Goal: Information Seeking & Learning: Learn about a topic

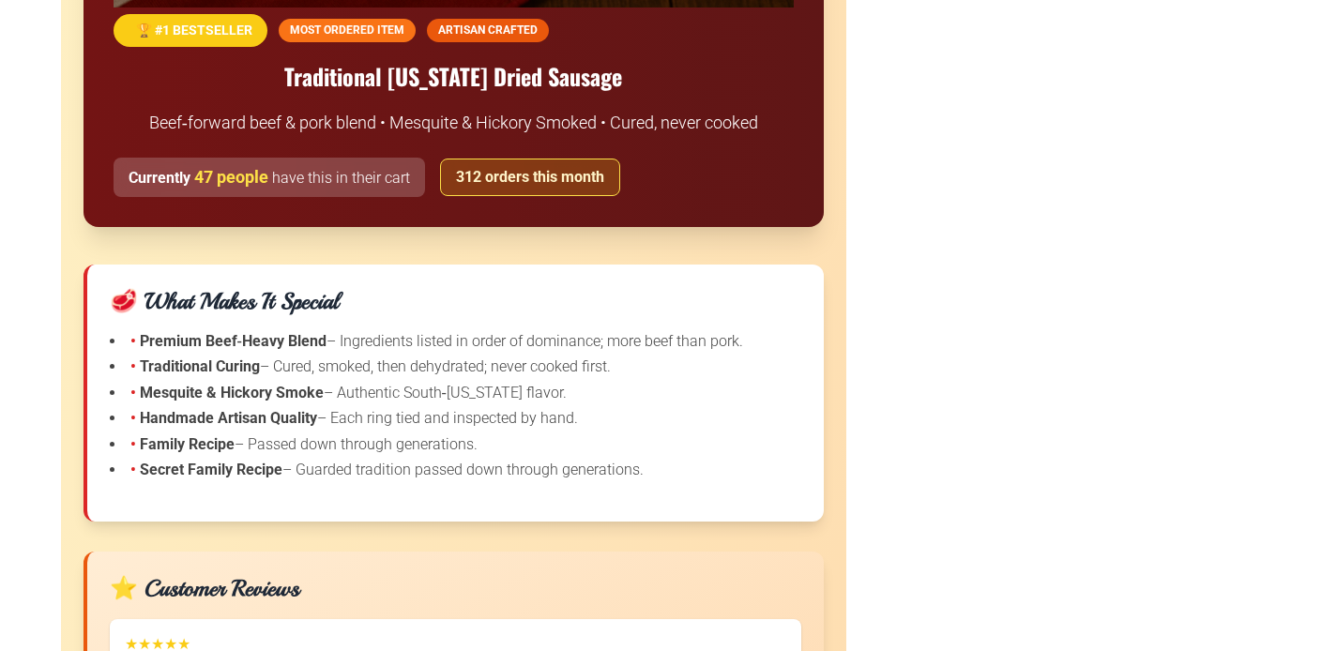
scroll to position [2516, 0]
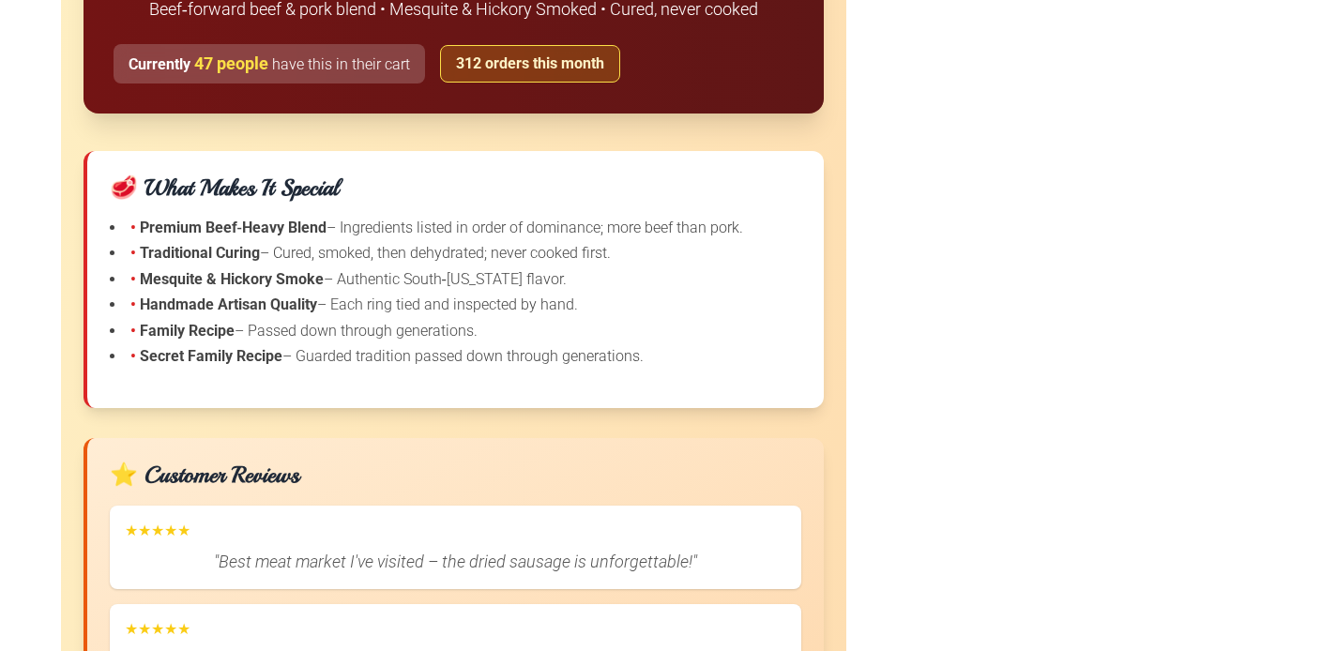
click at [376, 235] on li "• Premium Beef‑Heavy Blend – Ingredients listed in order of dominance; more bee…" at bounding box center [455, 228] width 691 height 21
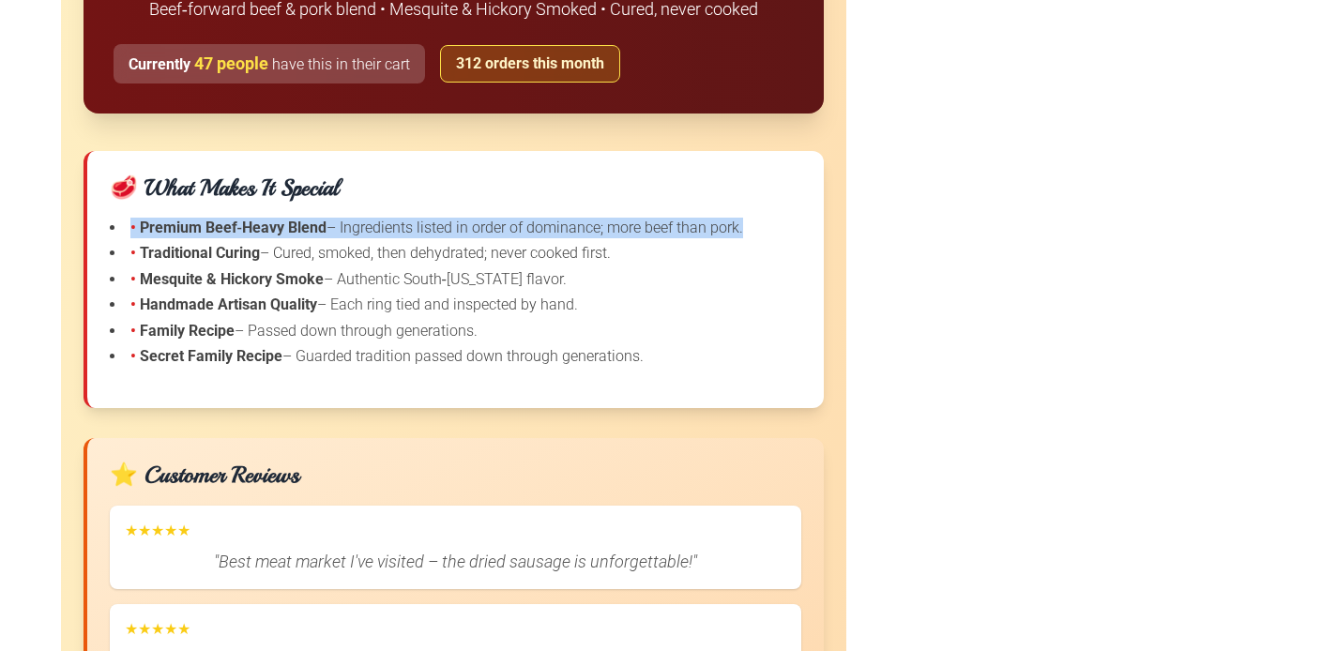
click at [377, 235] on li "• Premium Beef‑Heavy Blend – Ingredients listed in order of dominance; more bee…" at bounding box center [455, 228] width 691 height 21
copy ul "• Premium Beef‑Heavy Blend – Ingredients listed in order of dominance; more bee…"
drag, startPoint x: 134, startPoint y: 254, endPoint x: 121, endPoint y: 371, distance: 118.0
click at [122, 371] on div "🥩 What Makes It Special • Premium Beef‑Heavy Blend – Ingredients listed in orde…" at bounding box center [453, 280] width 740 height 258
copy ul "Traditional Curing – Cured, smoked, then dehydrated; never cooked first. • Mesq…"
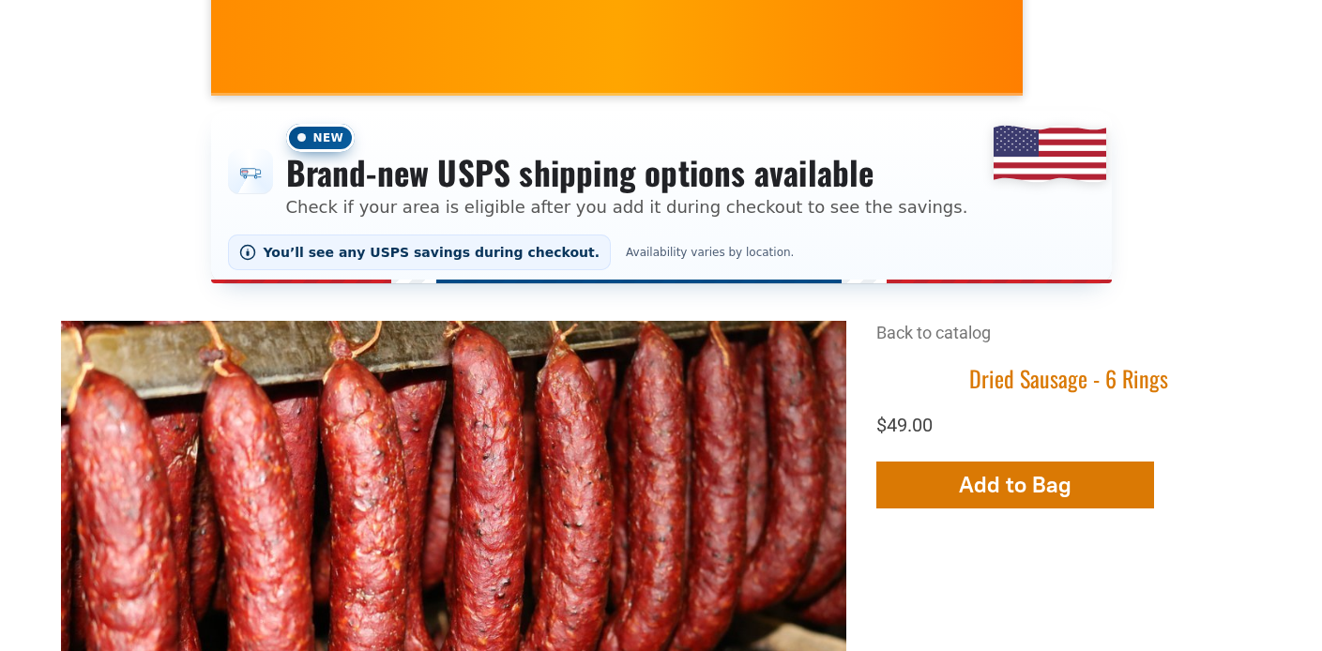
scroll to position [255, 0]
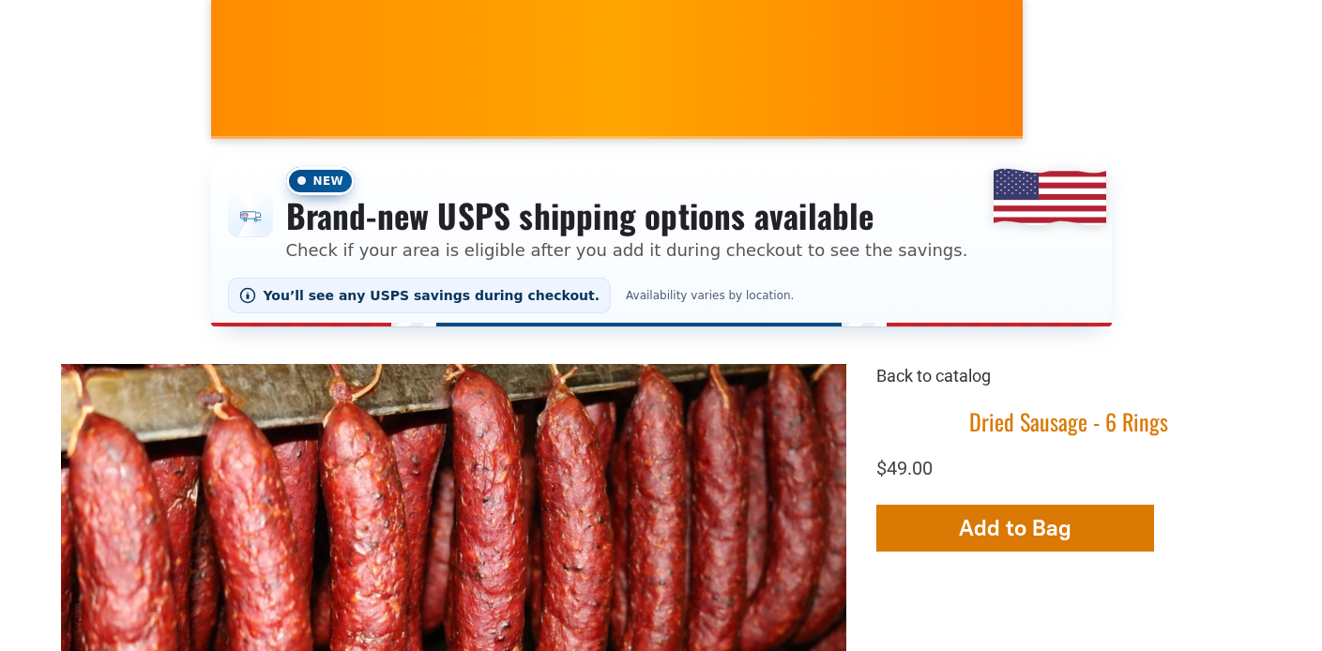
click at [923, 381] on link "Back to catalog" at bounding box center [933, 376] width 114 height 20
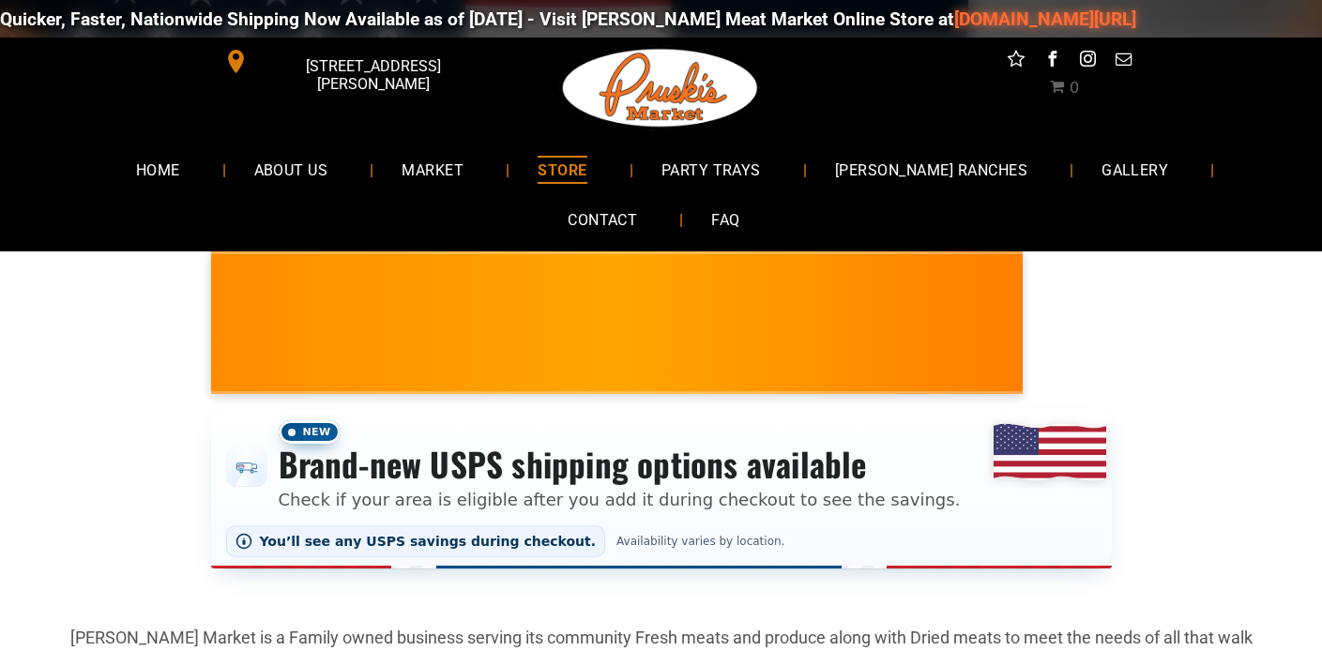
scroll to position [611, 0]
